Goal: Complete Application Form: Complete application form

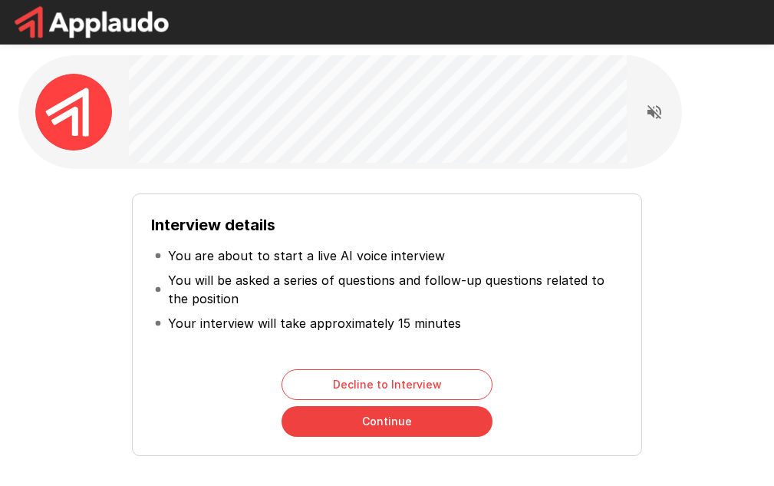
click at [345, 423] on button "Continue" at bounding box center [386, 421] width 211 height 31
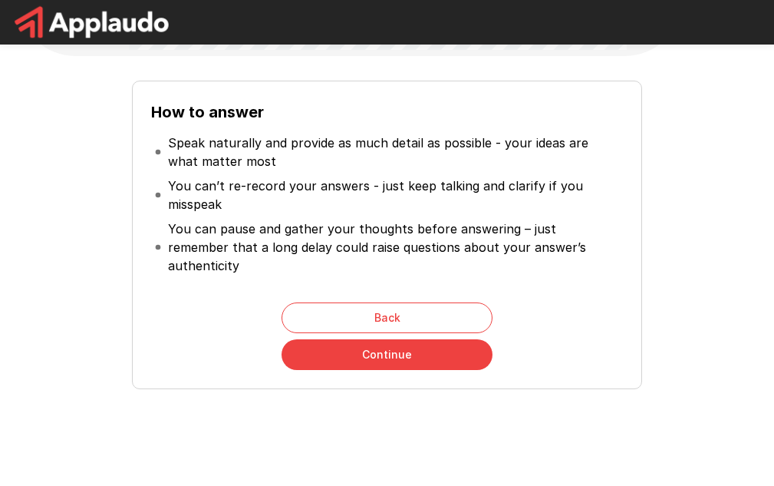
scroll to position [127, 0]
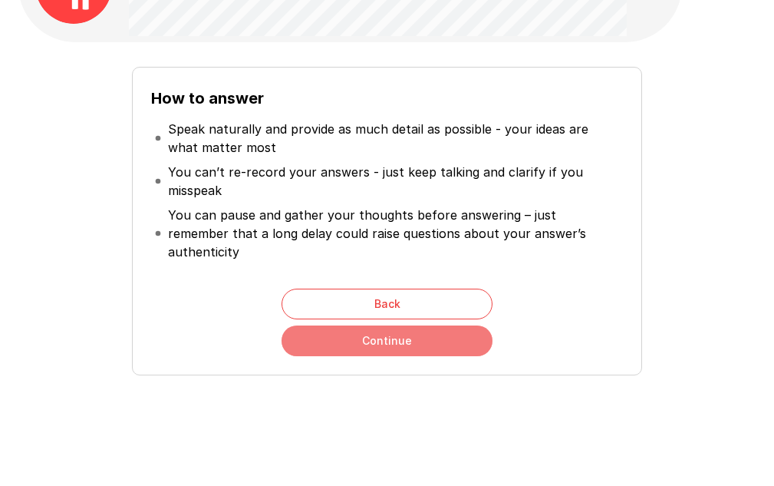
click at [363, 325] on button "Continue" at bounding box center [386, 340] width 211 height 31
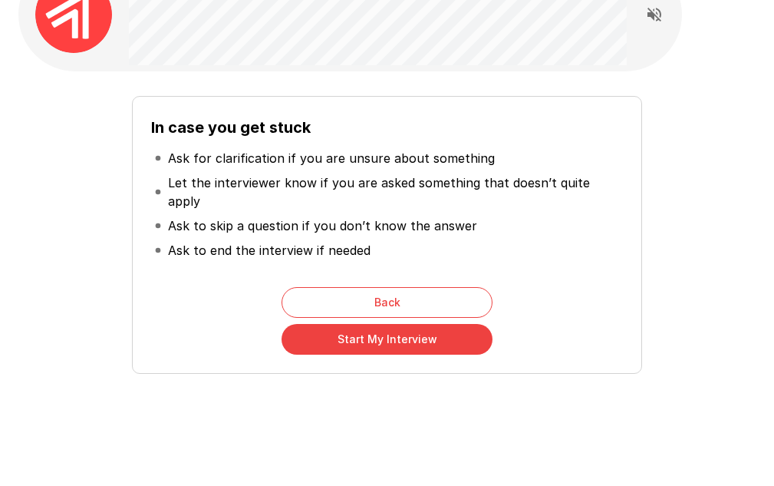
scroll to position [99, 0]
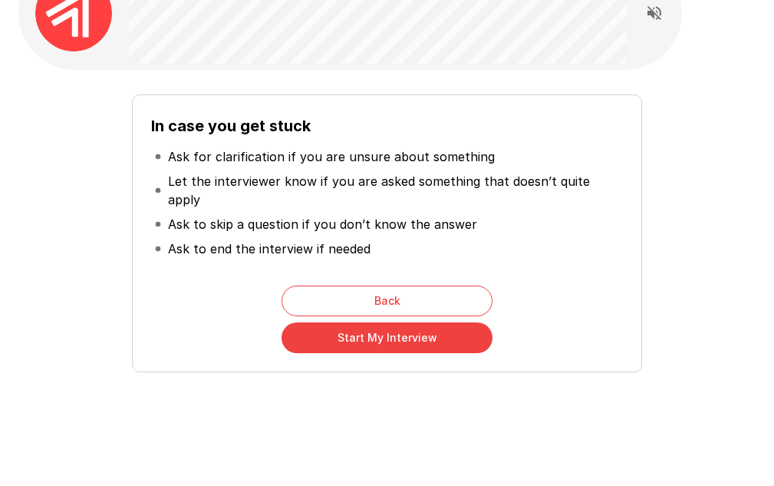
click at [406, 324] on button "Start My Interview" at bounding box center [386, 337] width 211 height 31
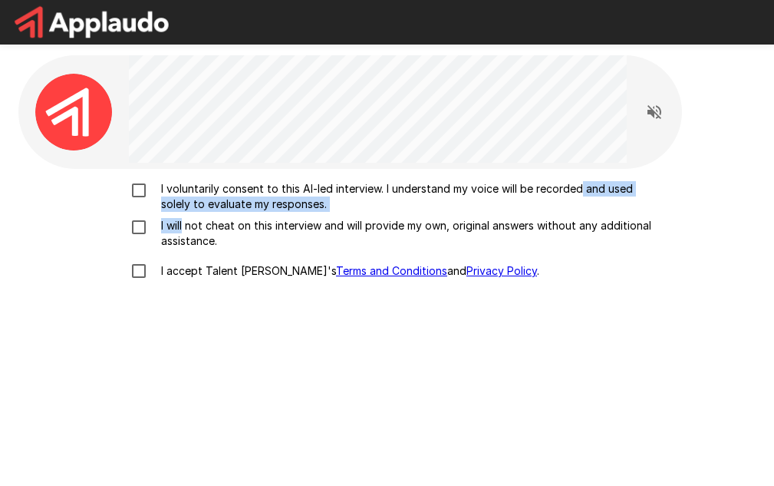
drag, startPoint x: 183, startPoint y: 229, endPoint x: 579, endPoint y: 174, distance: 400.3
click at [579, 174] on div "I voluntarily consent to this AI-led interview. I understand my voice will be r…" at bounding box center [386, 376] width 737 height 415
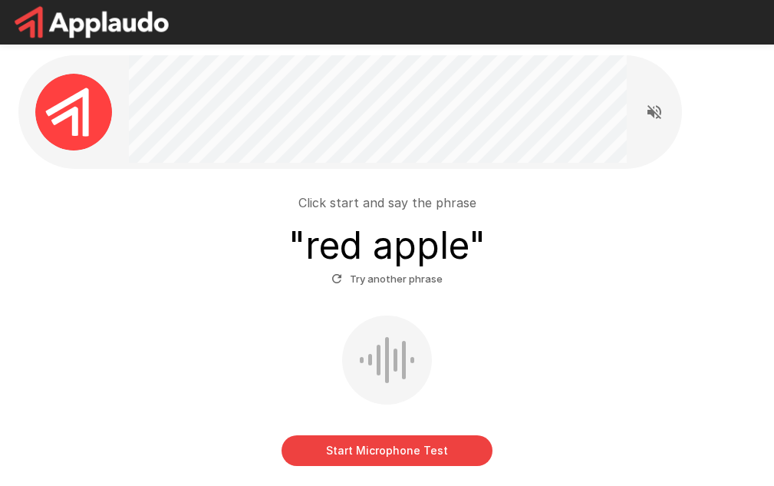
drag, startPoint x: 411, startPoint y: 352, endPoint x: 367, endPoint y: 373, distance: 49.1
click at [367, 373] on div at bounding box center [387, 359] width 90 height 89
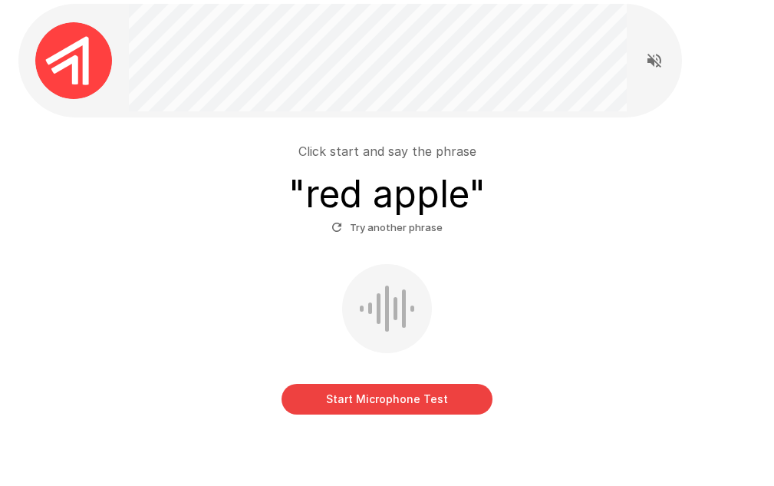
scroll to position [77, 0]
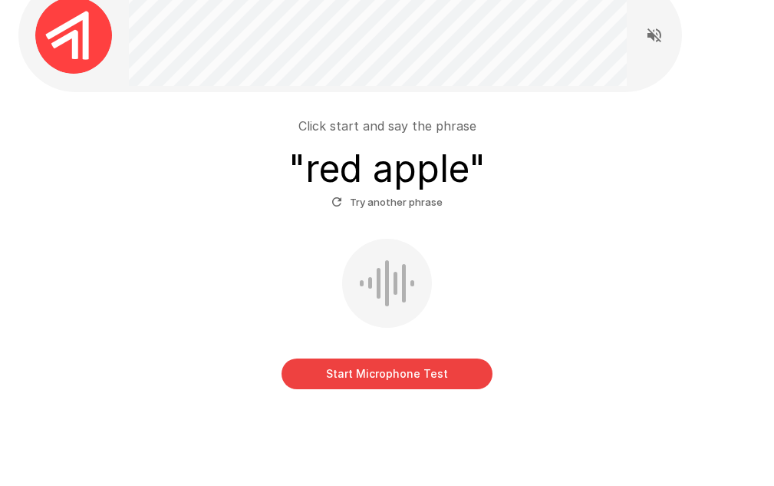
click at [374, 361] on button "Start Microphone Test" at bounding box center [386, 373] width 211 height 31
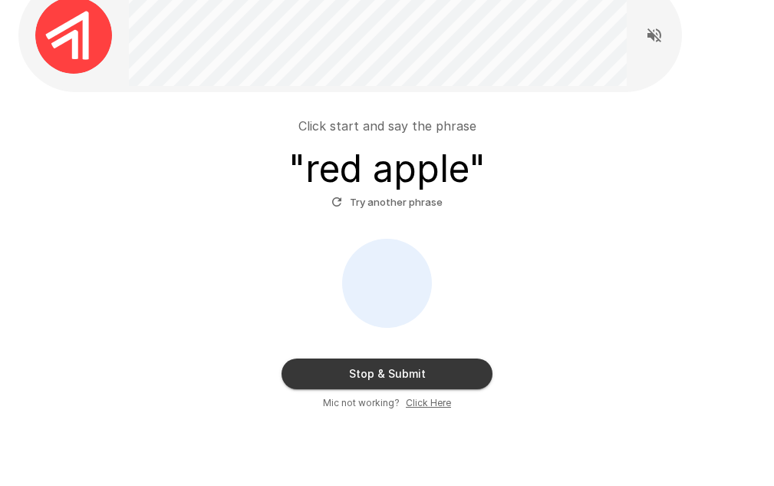
click at [374, 361] on button "Stop & Submit" at bounding box center [386, 373] width 211 height 31
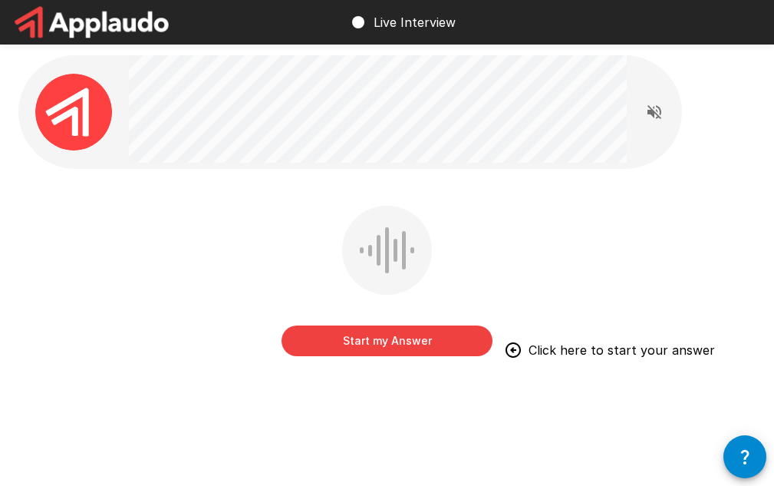
click at [424, 344] on button "Start my Answer" at bounding box center [386, 340] width 211 height 31
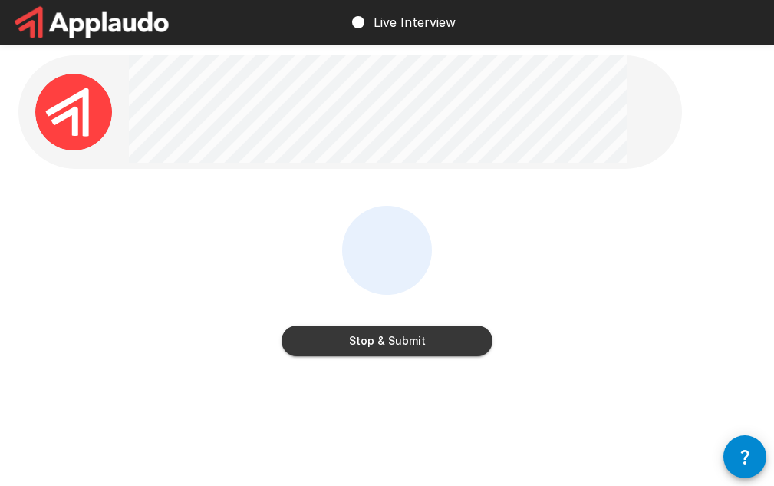
click at [424, 344] on button "Stop & Submit" at bounding box center [386, 340] width 211 height 31
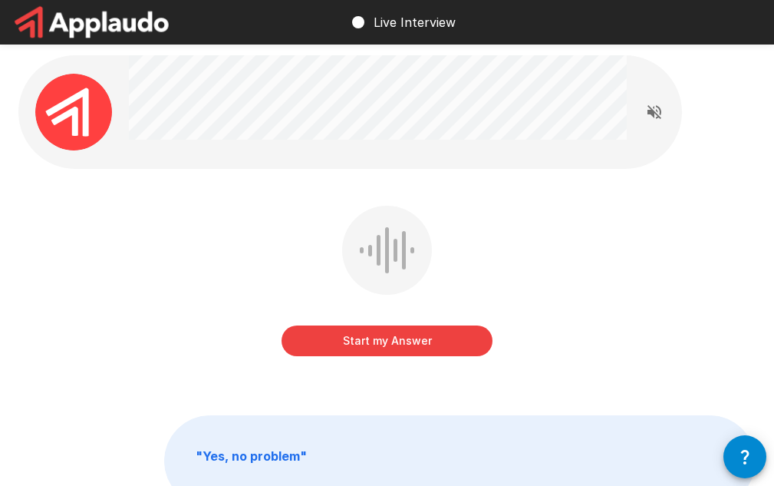
click at [361, 341] on button "Start my Answer" at bounding box center [386, 340] width 211 height 31
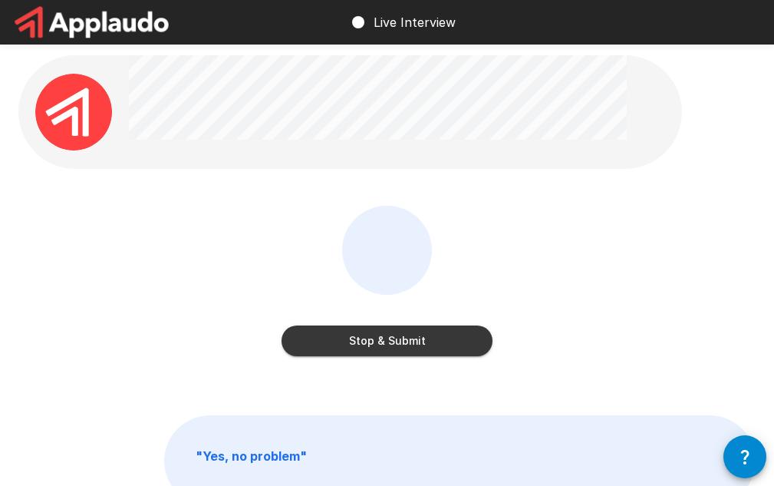
click at [361, 341] on button "Stop & Submit" at bounding box center [386, 340] width 211 height 31
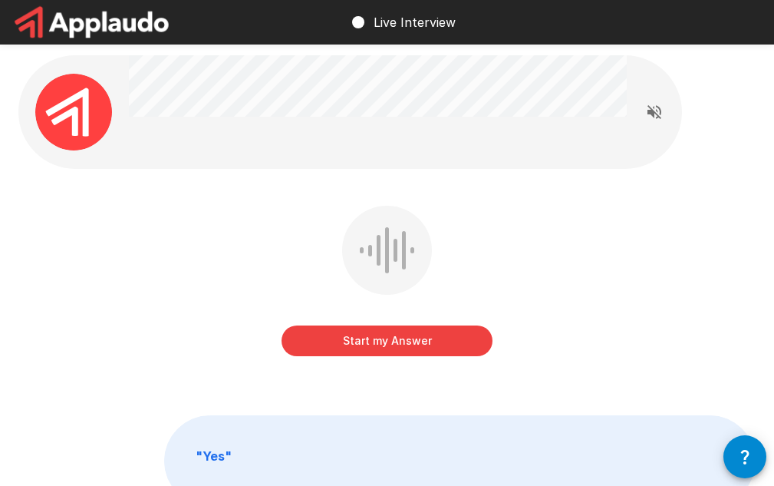
click at [361, 341] on button "Start my Answer" at bounding box center [386, 340] width 211 height 31
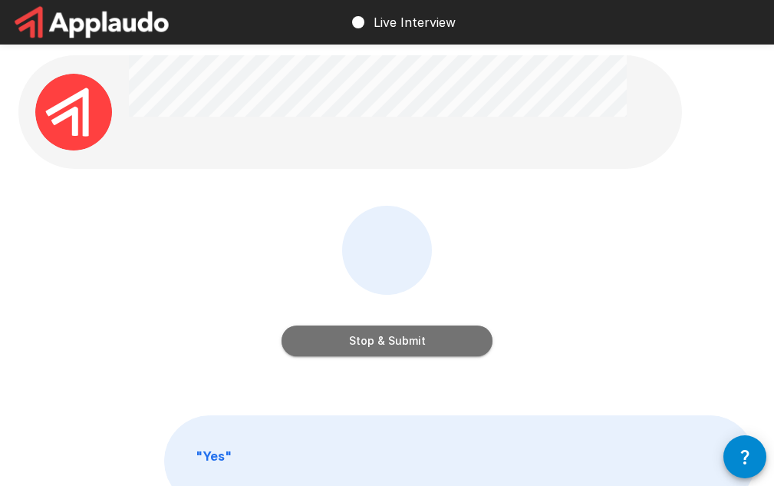
click at [361, 341] on button "Stop & Submit" at bounding box center [386, 340] width 211 height 31
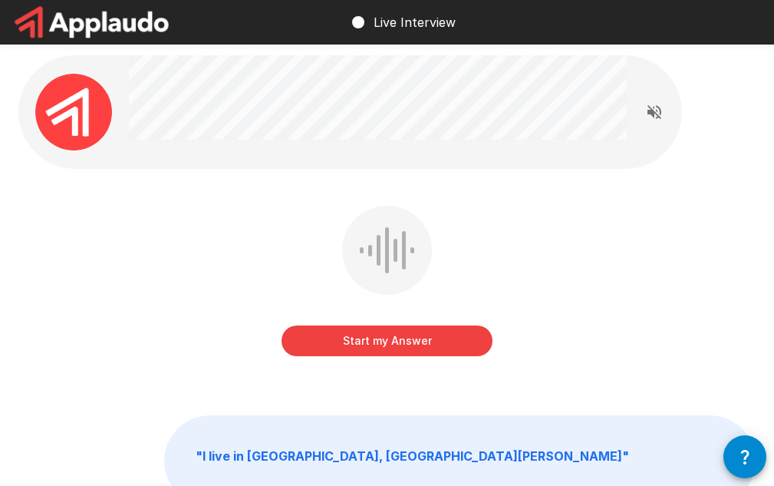
click at [361, 341] on button "Start my Answer" at bounding box center [386, 340] width 211 height 31
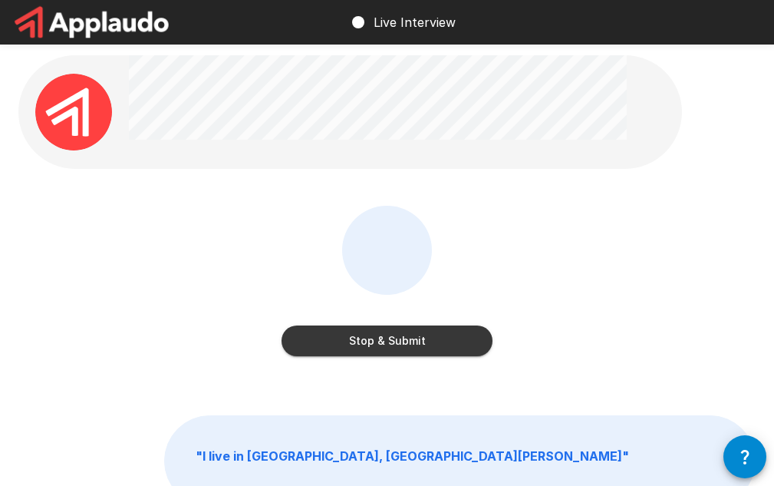
click at [361, 341] on button "Stop & Submit" at bounding box center [386, 340] width 211 height 31
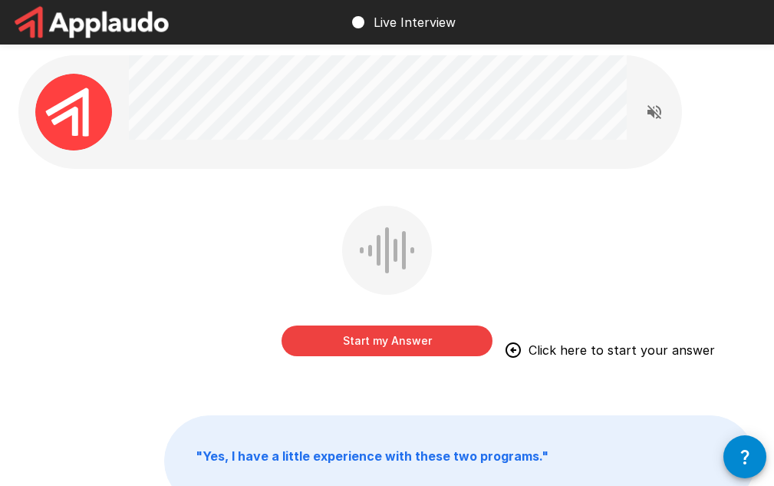
click at [362, 341] on button "Start my Answer" at bounding box center [386, 340] width 211 height 31
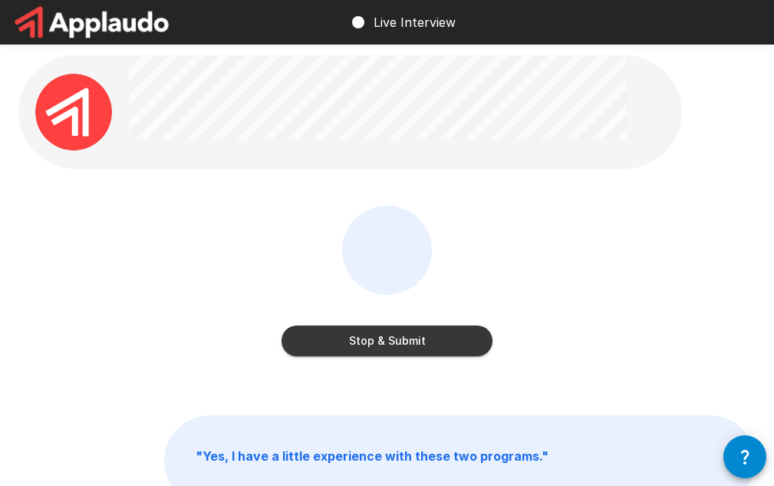
click at [362, 341] on button "Stop & Submit" at bounding box center [386, 340] width 211 height 31
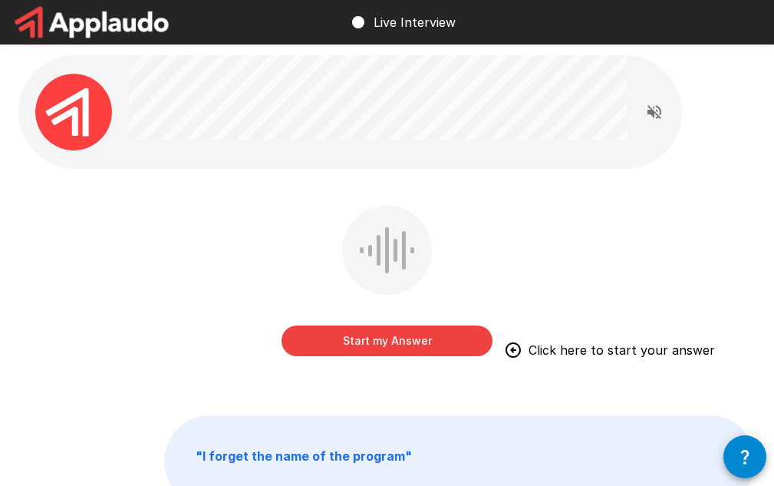
click at [362, 341] on button "Start my Answer" at bounding box center [386, 340] width 211 height 31
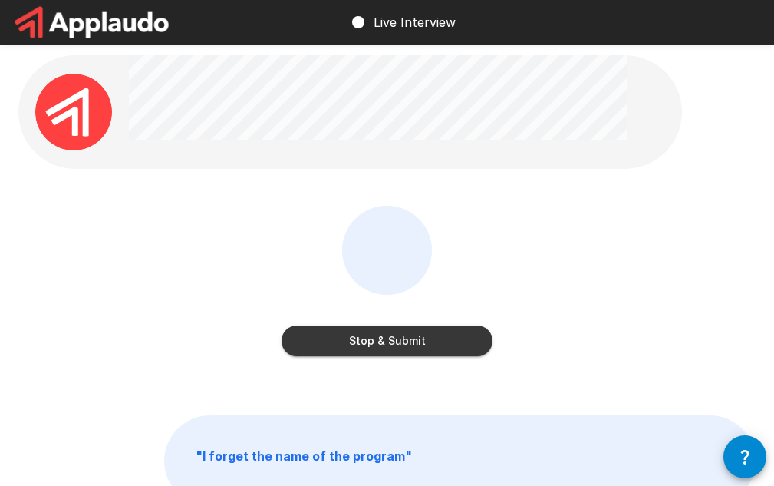
click at [362, 341] on button "Stop & Submit" at bounding box center [386, 340] width 211 height 31
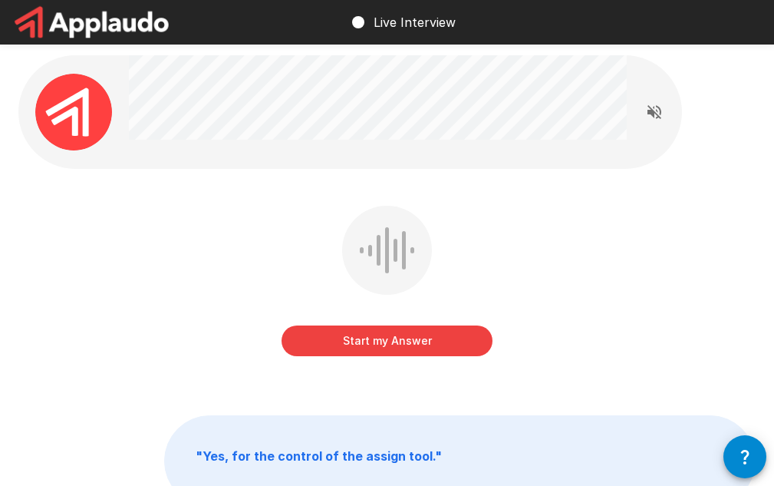
click at [362, 341] on button "Start my Answer" at bounding box center [386, 340] width 211 height 31
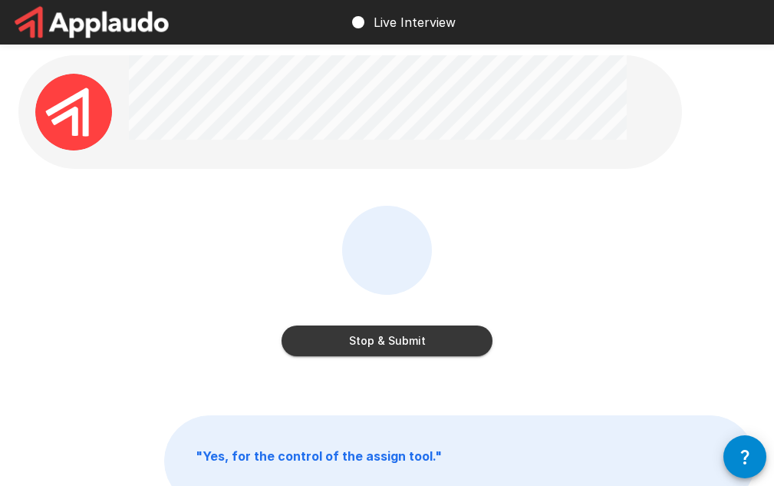
click at [362, 341] on button "Stop & Submit" at bounding box center [386, 340] width 211 height 31
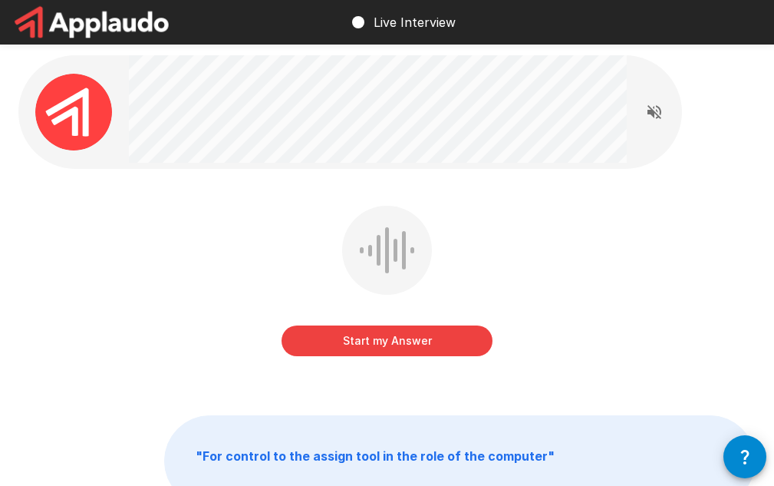
click at [362, 341] on button "Start my Answer" at bounding box center [386, 340] width 211 height 31
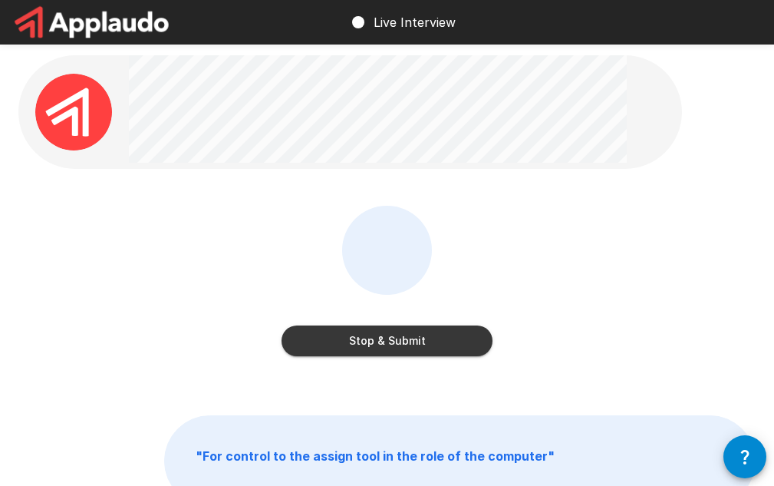
click at [362, 341] on button "Stop & Submit" at bounding box center [386, 340] width 211 height 31
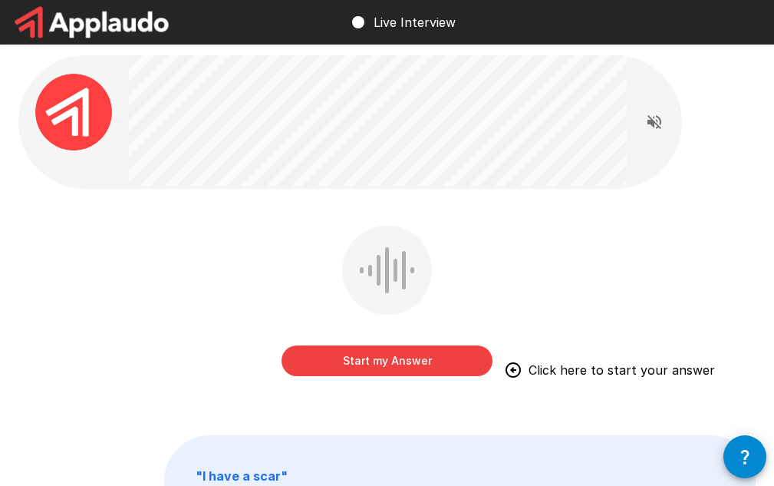
click at [398, 356] on button "Start my Answer" at bounding box center [386, 360] width 211 height 31
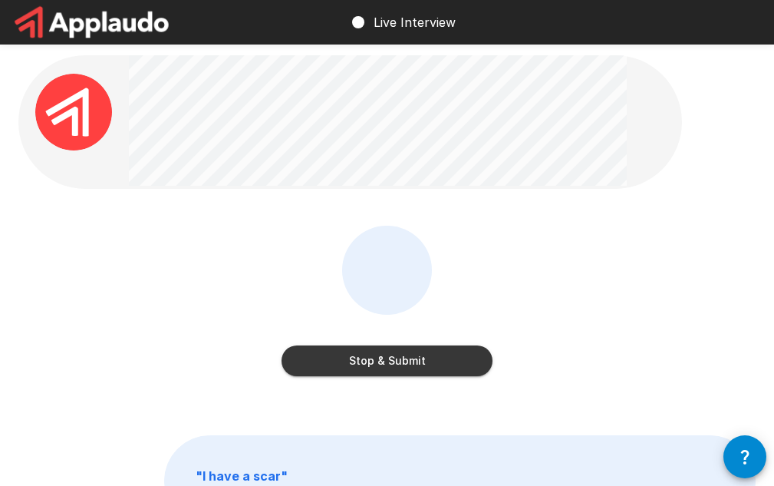
click at [398, 356] on button "Stop & Submit" at bounding box center [386, 360] width 211 height 31
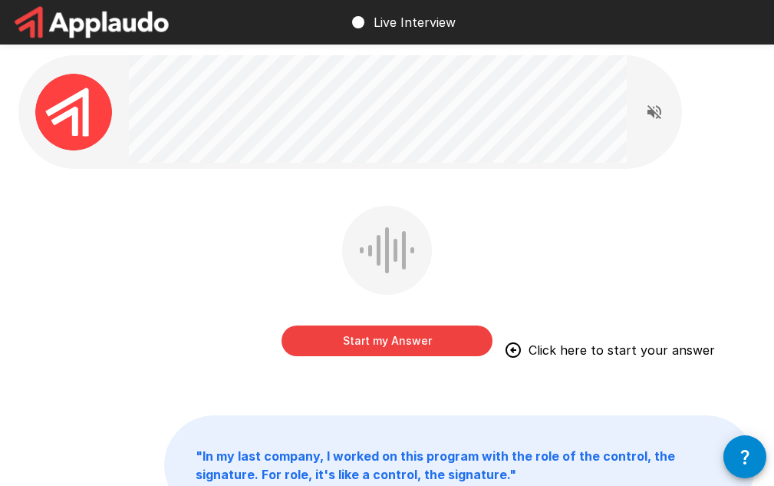
click at [407, 332] on button "Start my Answer" at bounding box center [386, 340] width 211 height 31
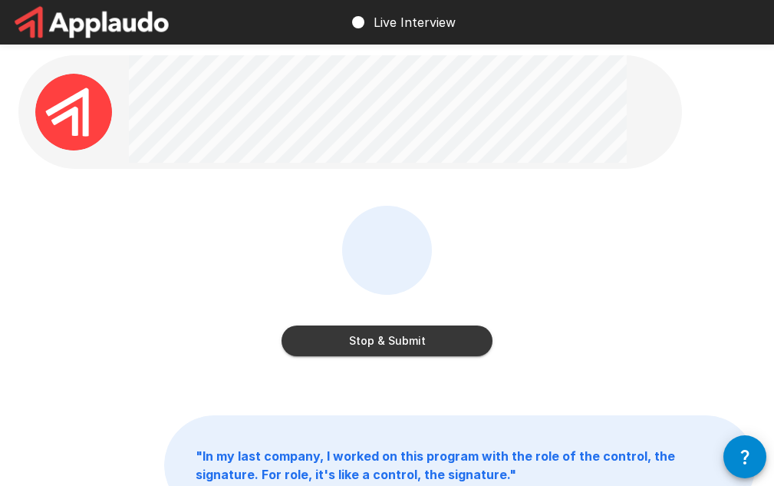
click at [407, 332] on button "Stop & Submit" at bounding box center [386, 340] width 211 height 31
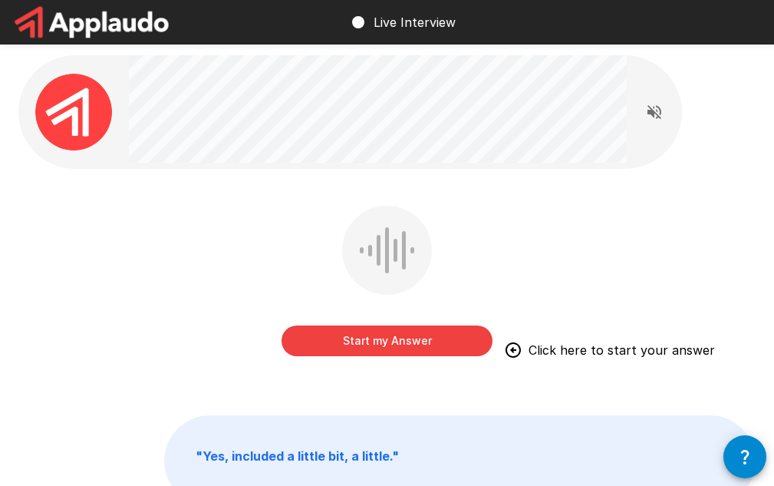
click at [407, 332] on button "Start my Answer" at bounding box center [386, 340] width 211 height 31
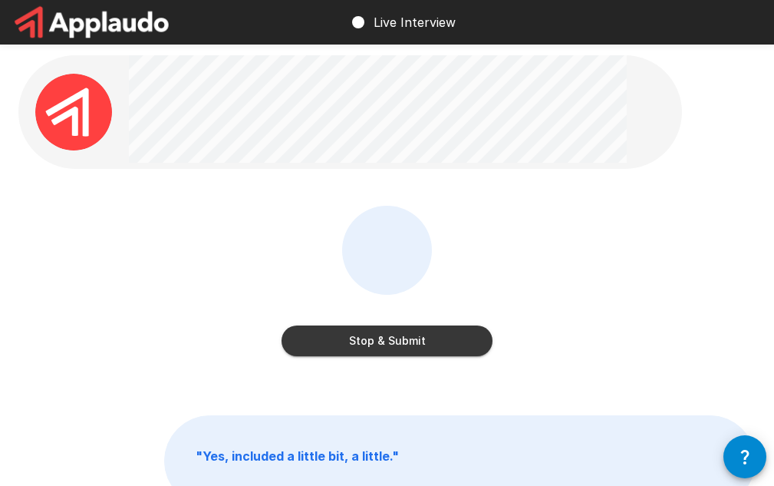
click at [407, 332] on button "Stop & Submit" at bounding box center [386, 340] width 211 height 31
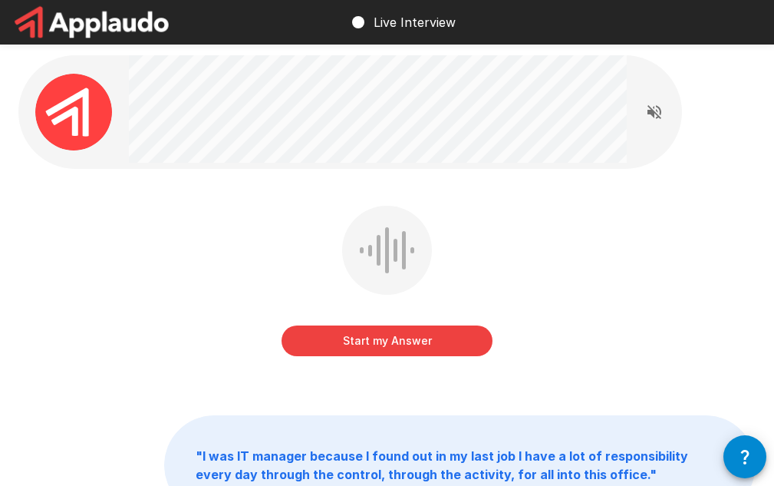
click at [407, 332] on button "Start my Answer" at bounding box center [386, 340] width 211 height 31
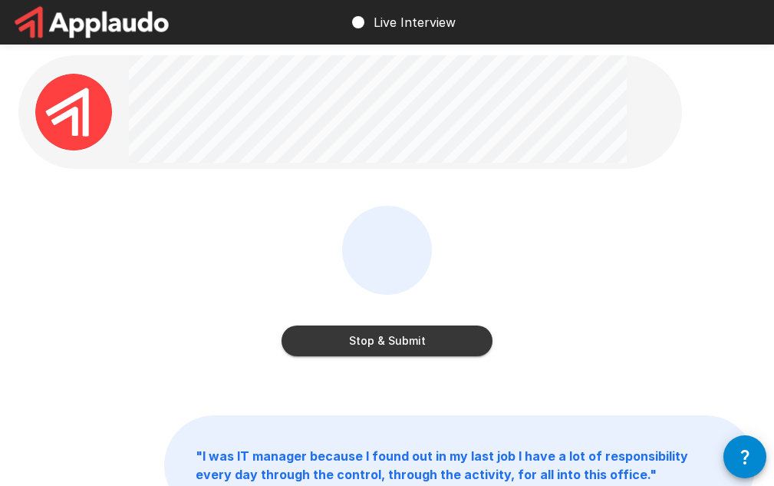
click at [407, 332] on button "Stop & Submit" at bounding box center [386, 340] width 211 height 31
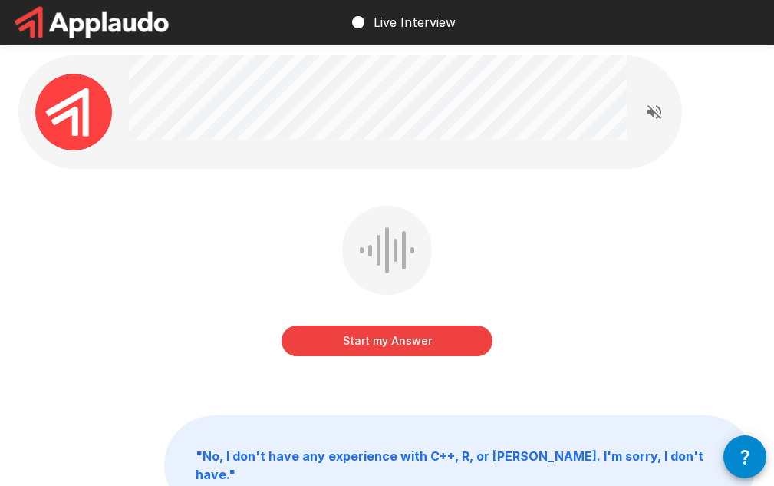
click at [379, 357] on div "Start my Answer" at bounding box center [386, 284] width 211 height 156
click at [382, 354] on button "Start my Answer" at bounding box center [386, 340] width 211 height 31
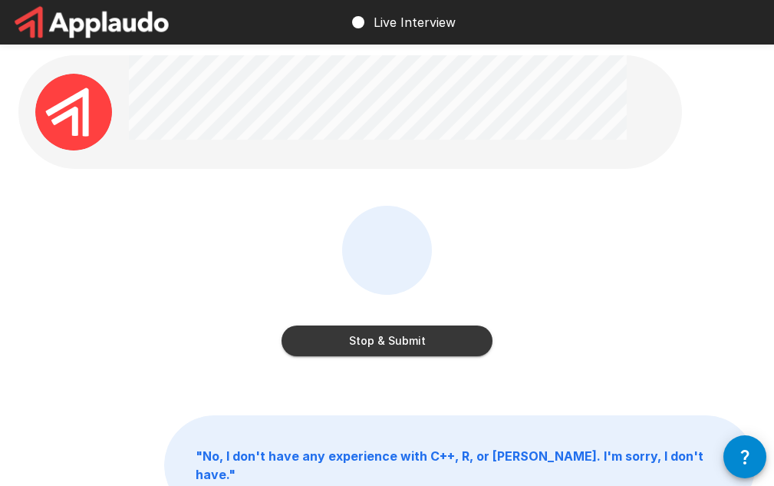
click at [382, 354] on button "Stop & Submit" at bounding box center [386, 340] width 211 height 31
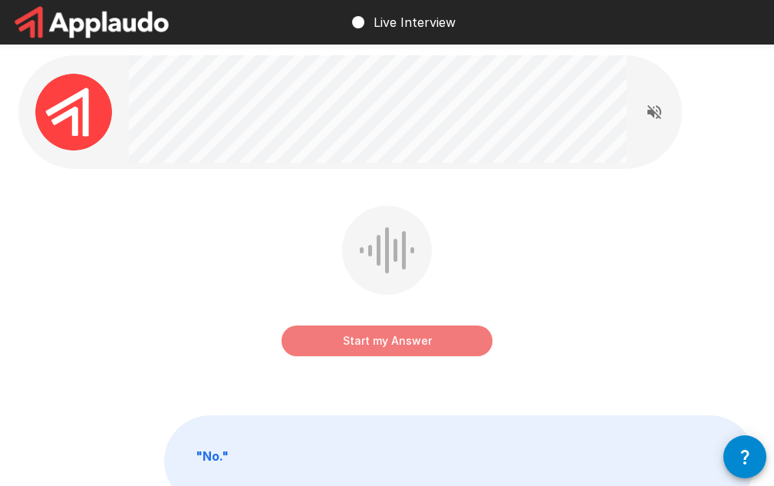
click at [382, 354] on button "Start my Answer" at bounding box center [386, 340] width 211 height 31
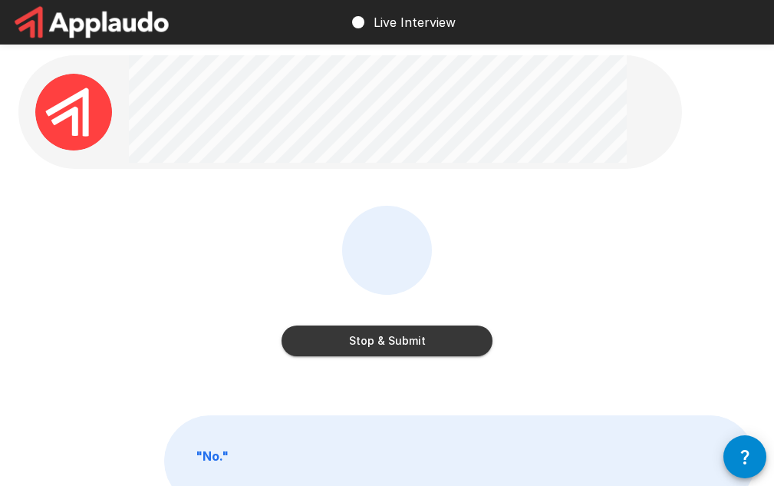
click at [382, 354] on button "Stop & Submit" at bounding box center [386, 340] width 211 height 31
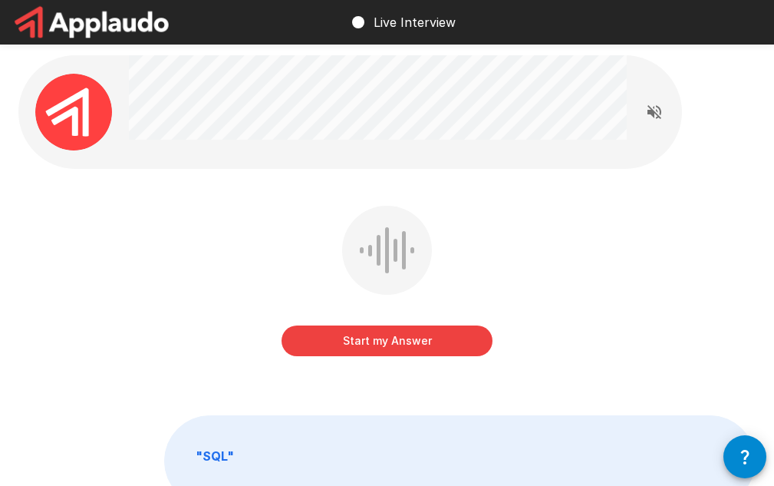
click at [382, 354] on button "Start my Answer" at bounding box center [386, 340] width 211 height 31
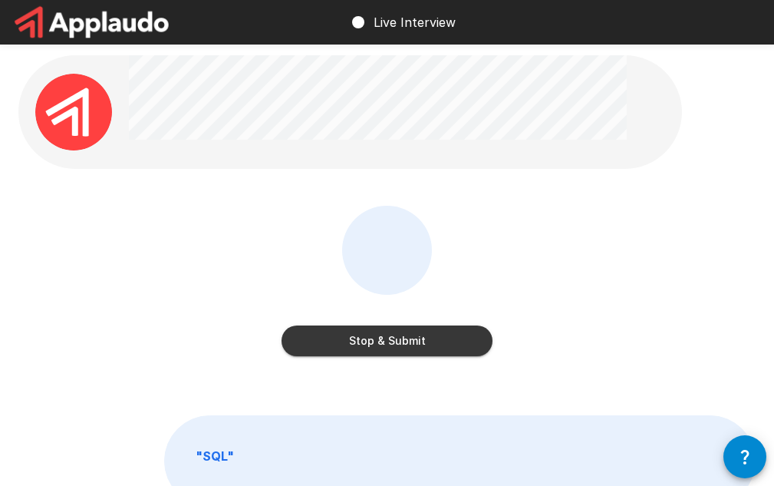
click at [382, 354] on button "Stop & Submit" at bounding box center [386, 340] width 211 height 31
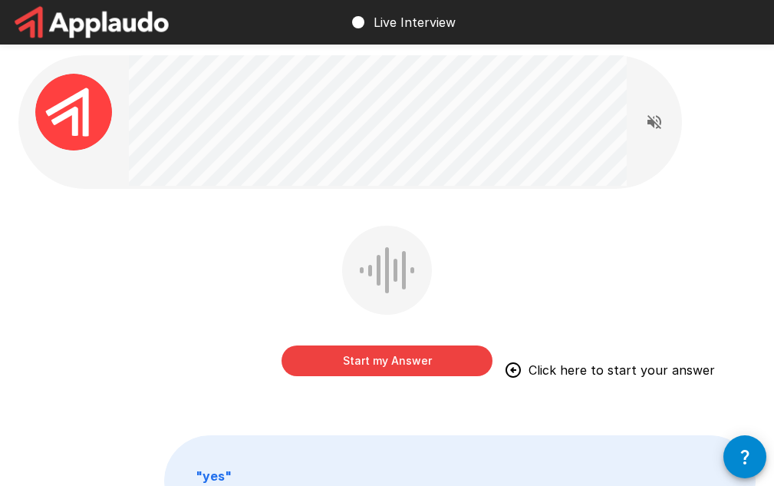
click at [382, 354] on button "Start my Answer" at bounding box center [386, 360] width 211 height 31
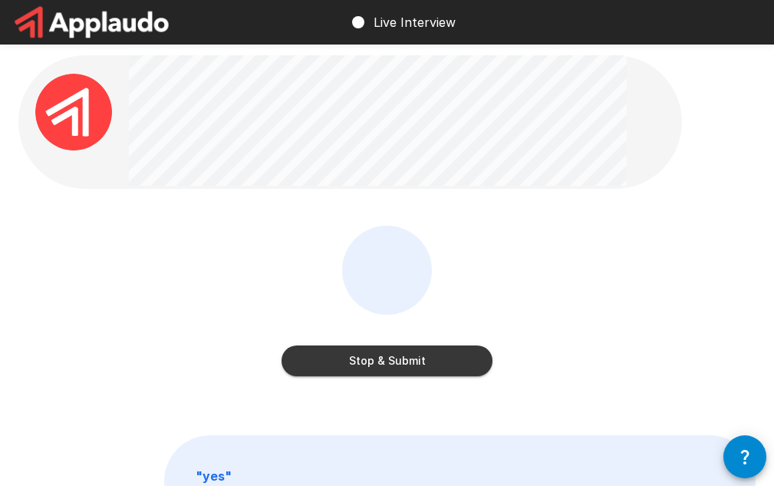
click at [382, 354] on button "Stop & Submit" at bounding box center [386, 360] width 211 height 31
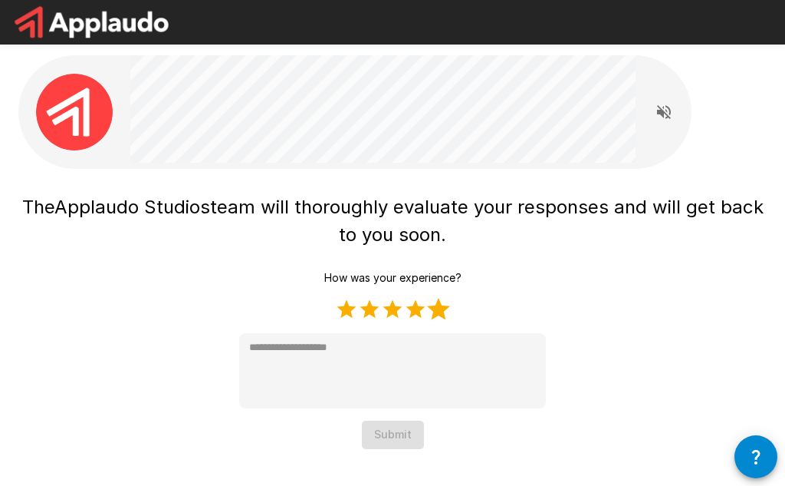
click at [434, 314] on label "5 Stars" at bounding box center [438, 309] width 23 height 23
type textarea "*"
click at [395, 442] on button "Submit" at bounding box center [393, 434] width 62 height 28
